Goal: Task Accomplishment & Management: Use online tool/utility

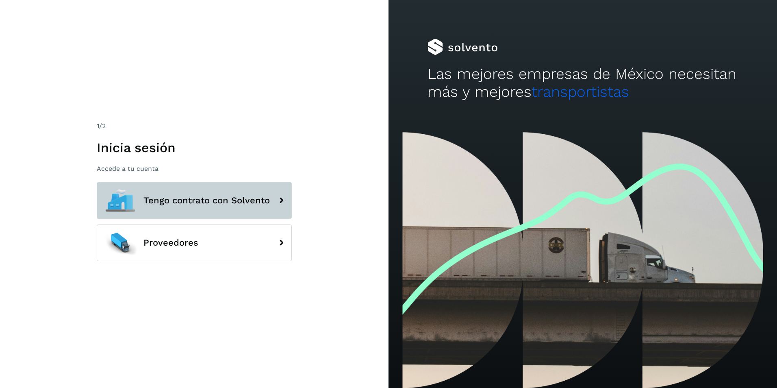
click at [242, 191] on button "Tengo contrato con Solvento" at bounding box center [194, 200] width 195 height 37
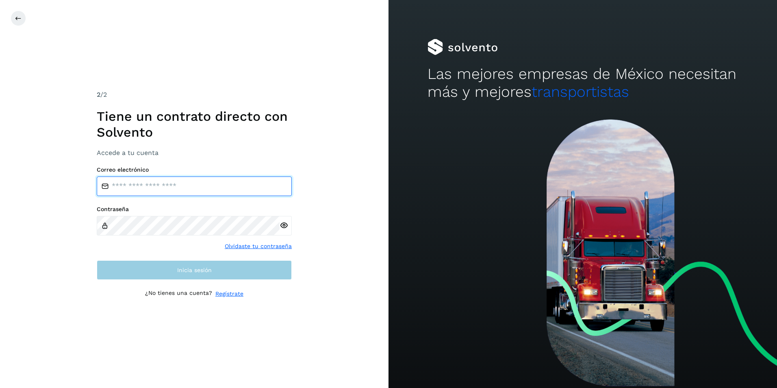
type input "**********"
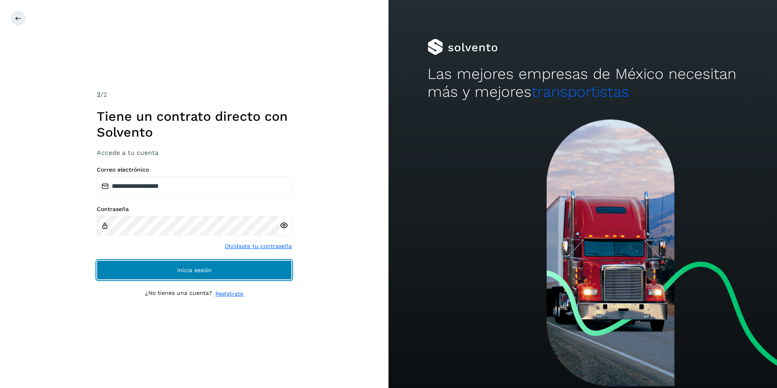
click at [232, 274] on button "Inicia sesión" at bounding box center [194, 269] width 195 height 19
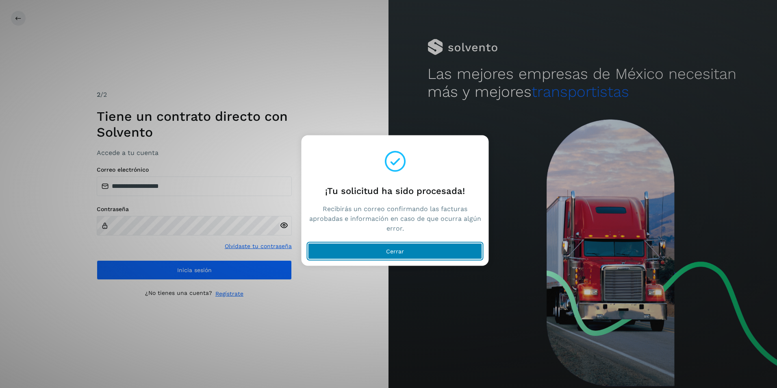
click at [401, 253] on span "Cerrar" at bounding box center [395, 251] width 18 height 6
